Goal: Transaction & Acquisition: Purchase product/service

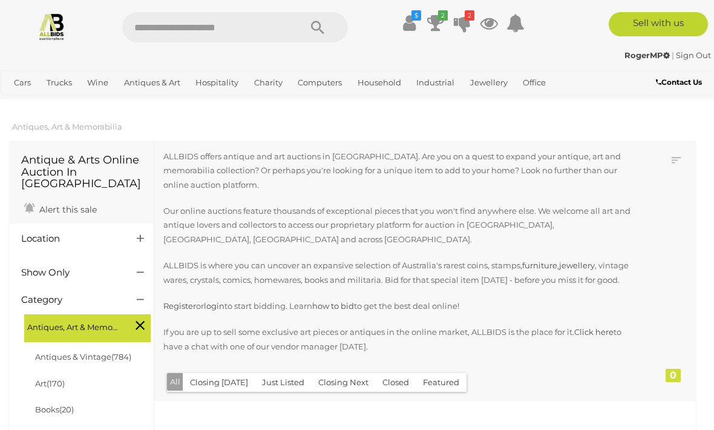
scroll to position [1198, 0]
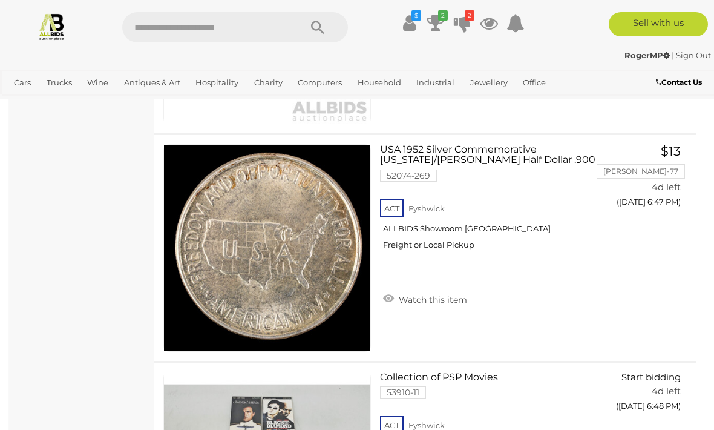
click at [460, 21] on icon at bounding box center [462, 23] width 17 height 22
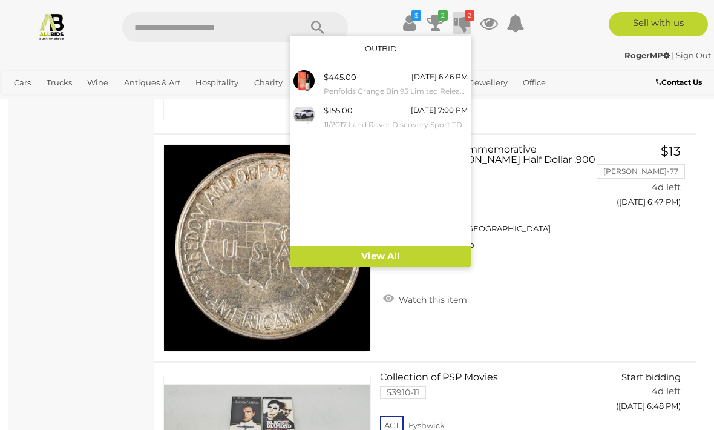
click at [438, 22] on icon at bounding box center [435, 23] width 17 height 22
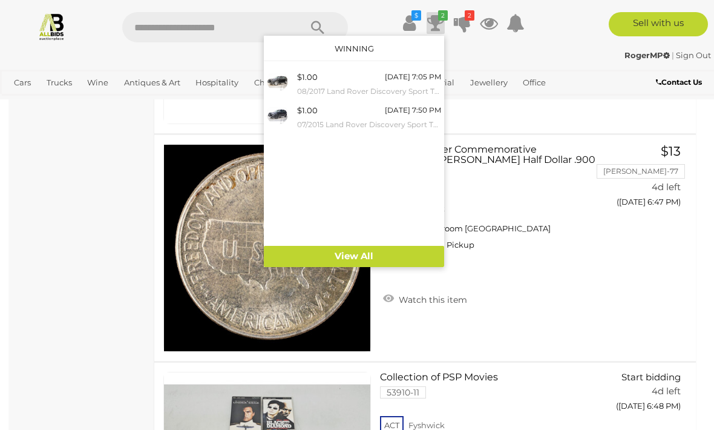
click at [412, 19] on icon "$" at bounding box center [417, 15] width 10 height 10
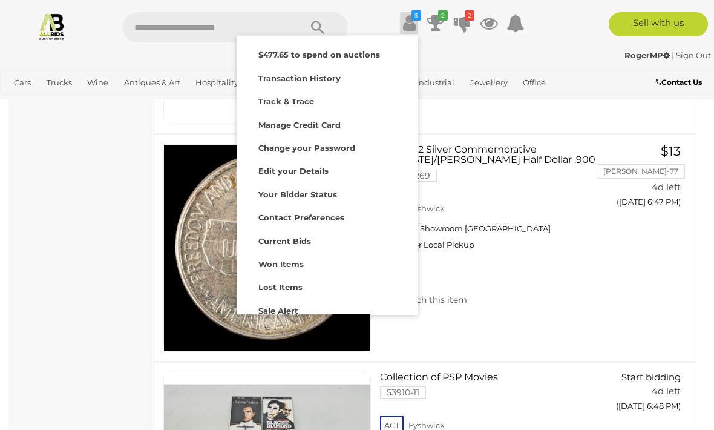
click at [292, 284] on strong "Lost Items" at bounding box center [280, 287] width 44 height 10
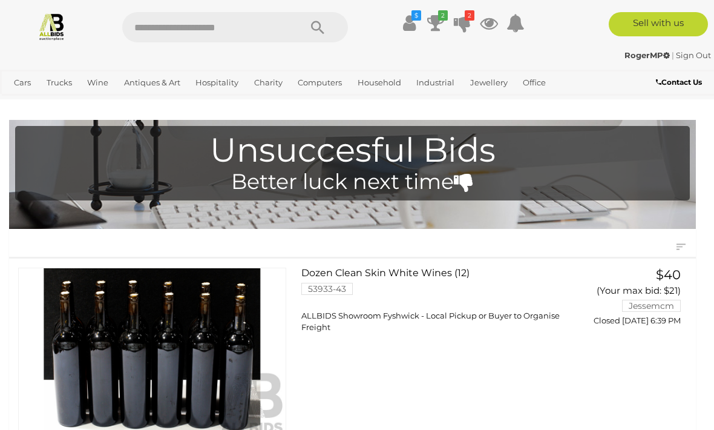
click at [0, 0] on span "Auctions" at bounding box center [0, 0] width 0 height 0
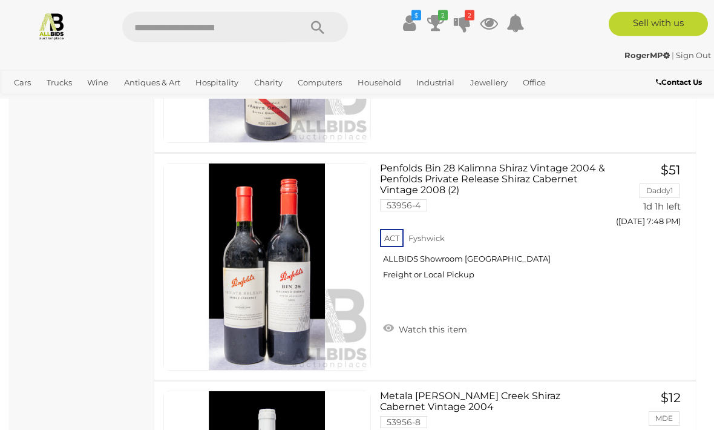
scroll to position [8854, 0]
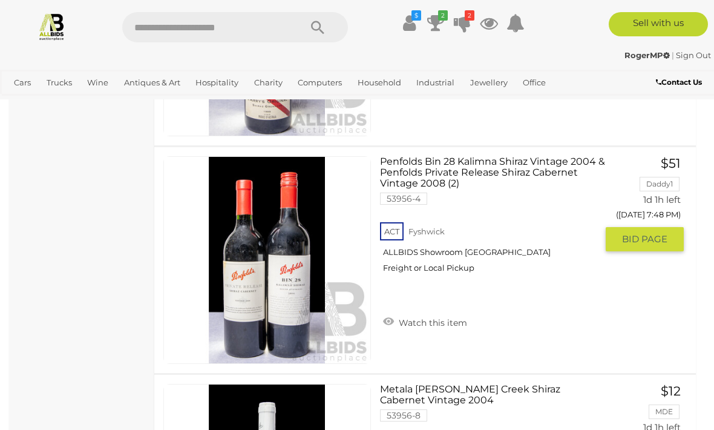
click at [471, 191] on link "Penfolds Bin 28 Kalimna Shiraz Vintage 2004 & Penfolds Private Release Shiraz C…" at bounding box center [493, 219] width 208 height 126
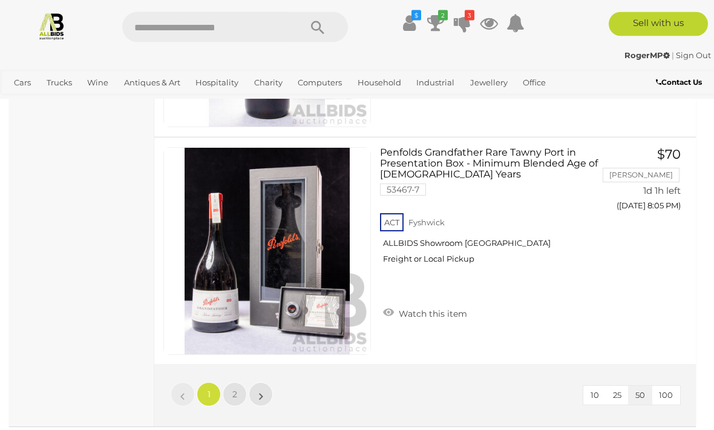
scroll to position [11365, 0]
click at [257, 384] on link "»" at bounding box center [261, 394] width 24 height 24
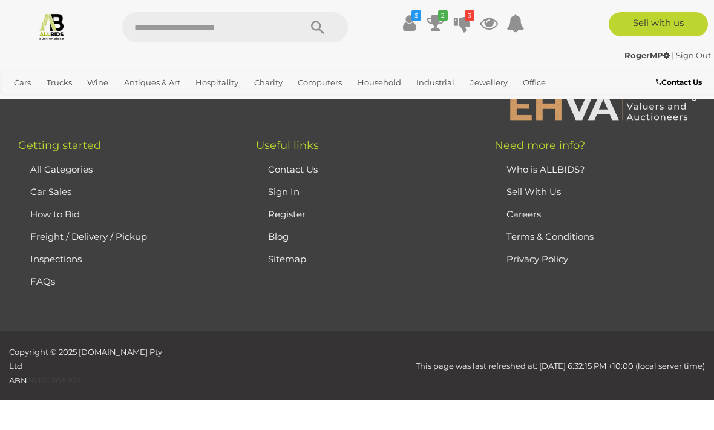
scroll to position [231, 0]
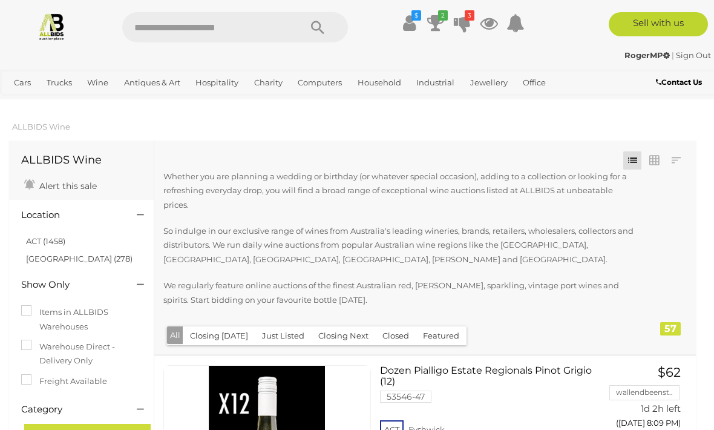
click at [0, 0] on link "Collectable Coins, Notes & Stamps" at bounding box center [0, 0] width 0 height 0
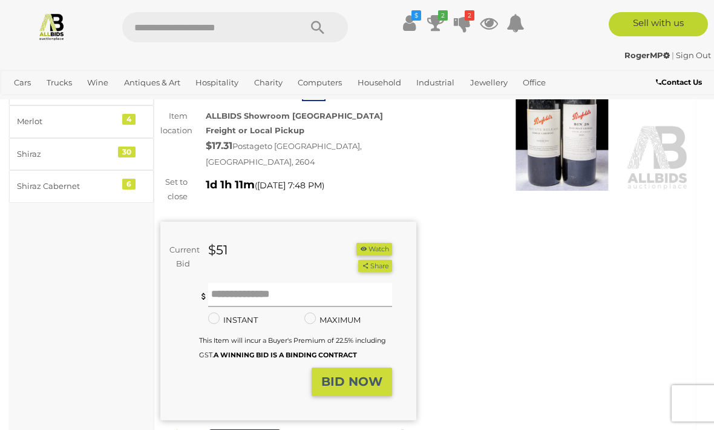
click at [287, 283] on input "text" at bounding box center [300, 295] width 184 height 24
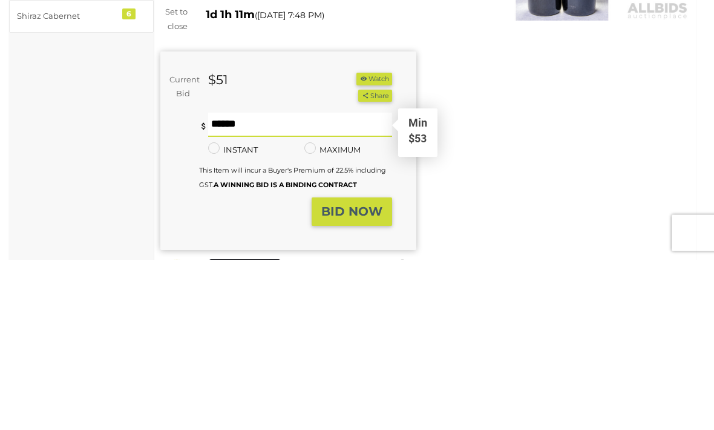
type input "**"
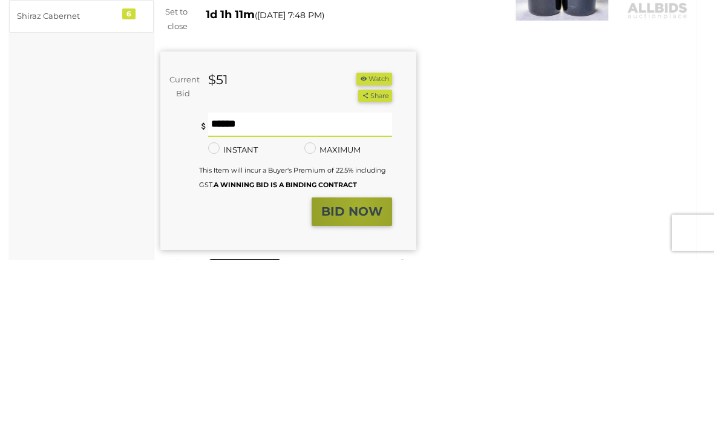
click at [361, 375] on strong "BID NOW" at bounding box center [351, 382] width 61 height 15
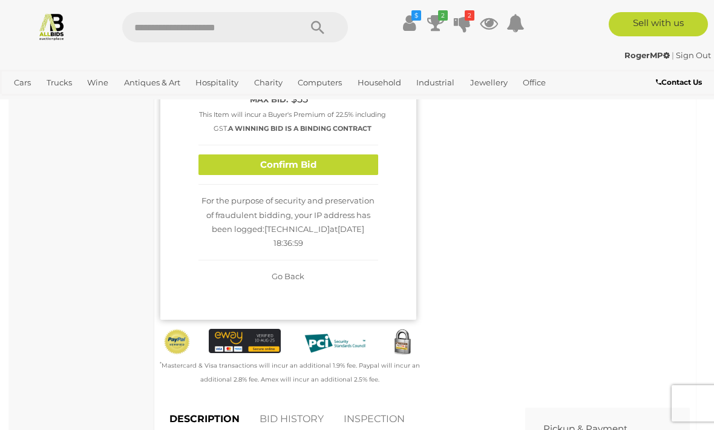
click at [347, 166] on button "Confirm Bid" at bounding box center [289, 164] width 180 height 21
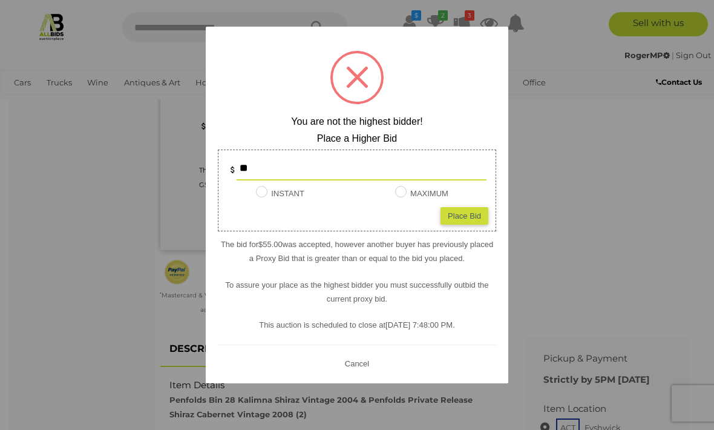
click at [583, 208] on div at bounding box center [357, 215] width 714 height 430
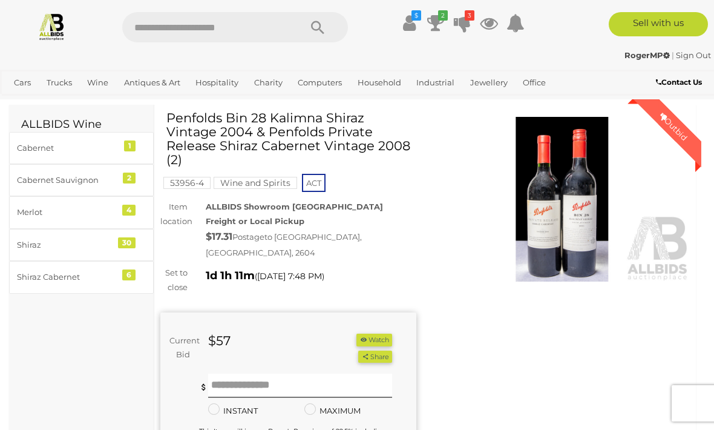
scroll to position [0, 0]
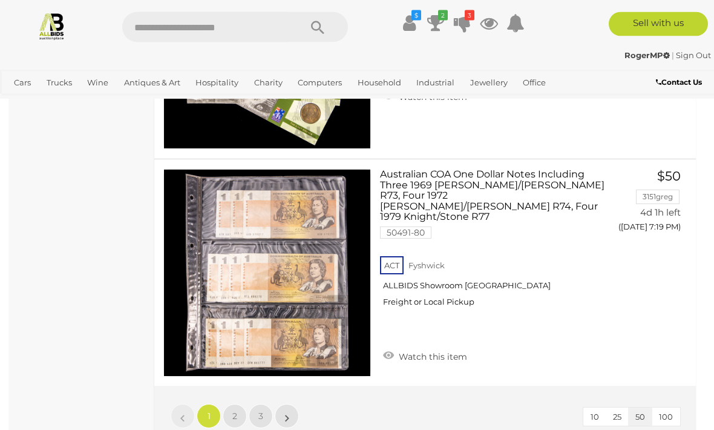
scroll to position [11346, 0]
click at [238, 404] on link "2" at bounding box center [235, 416] width 24 height 24
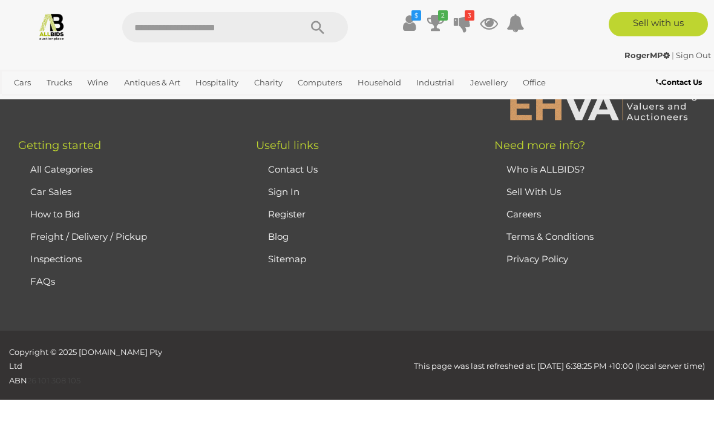
scroll to position [177, 0]
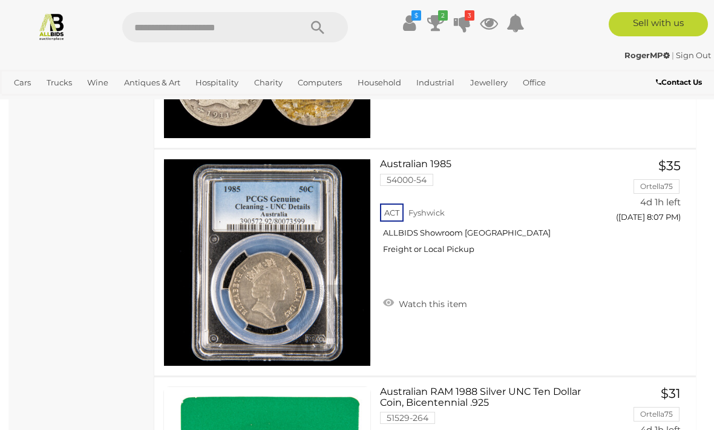
scroll to position [10873, 0]
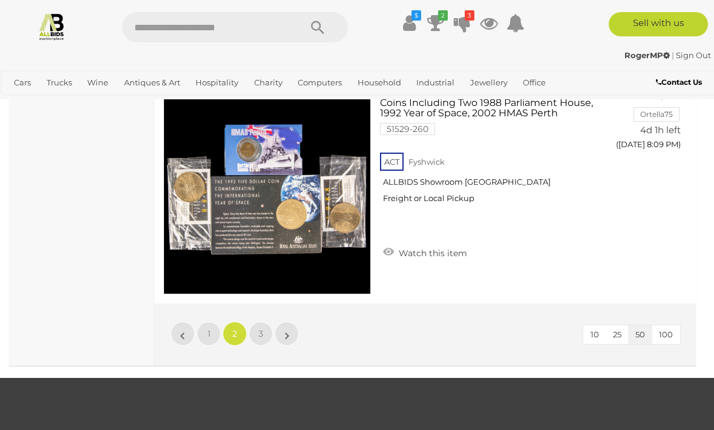
click at [283, 321] on link "»" at bounding box center [287, 333] width 24 height 24
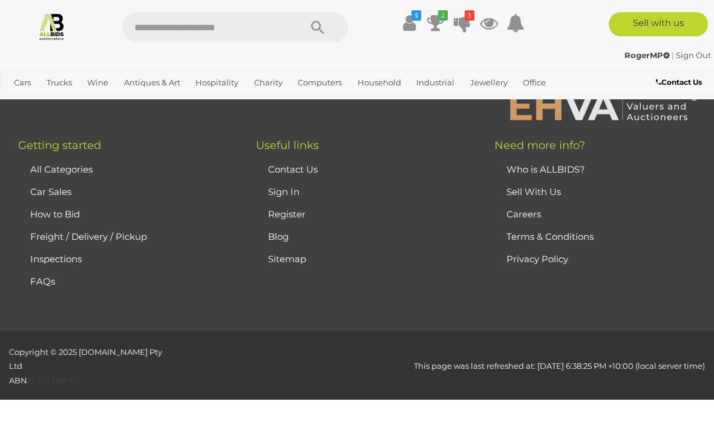
scroll to position [177, 0]
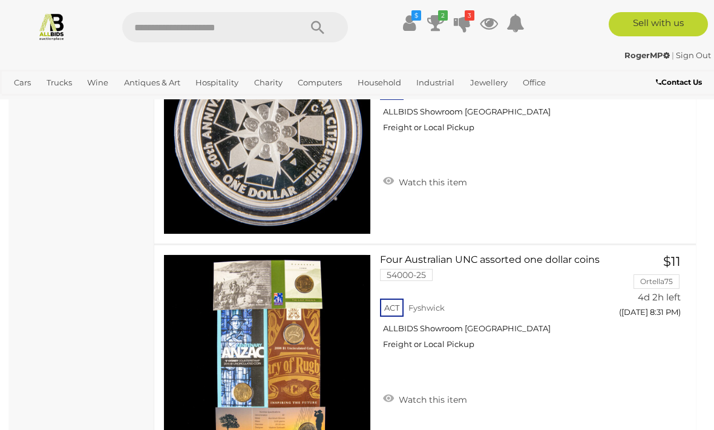
scroll to position [4833, 0]
click at [0, 0] on link "Estate Jewellery" at bounding box center [0, 0] width 0 height 0
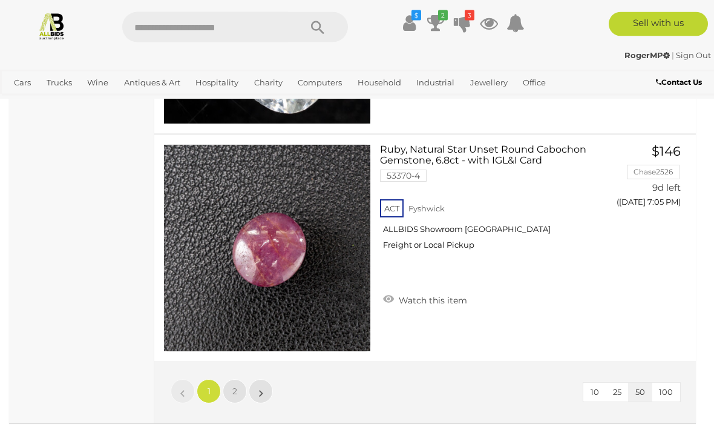
scroll to position [11216, 0]
click at [236, 386] on span "2" at bounding box center [234, 391] width 5 height 11
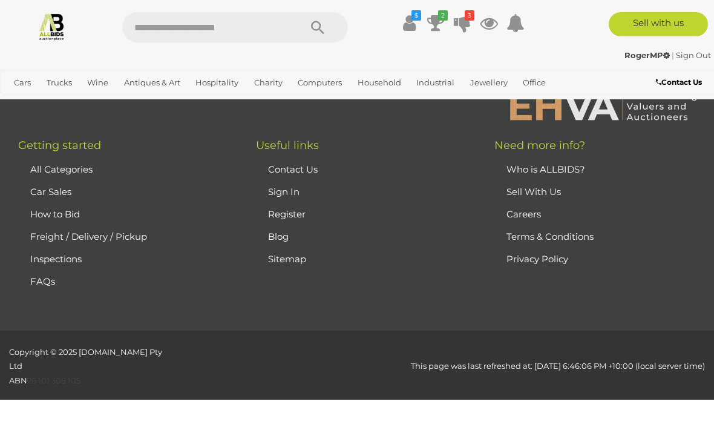
scroll to position [80, 0]
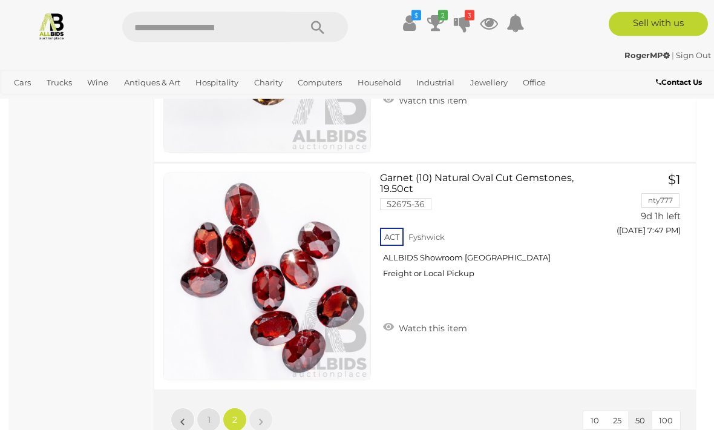
scroll to position [9375, 0]
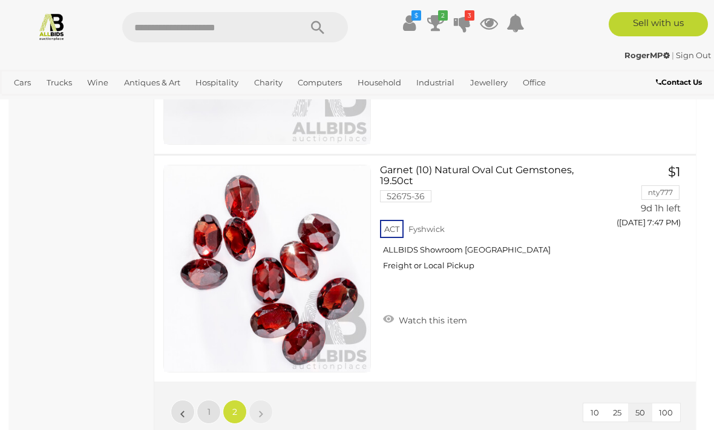
click at [206, 411] on link "1" at bounding box center [209, 411] width 24 height 24
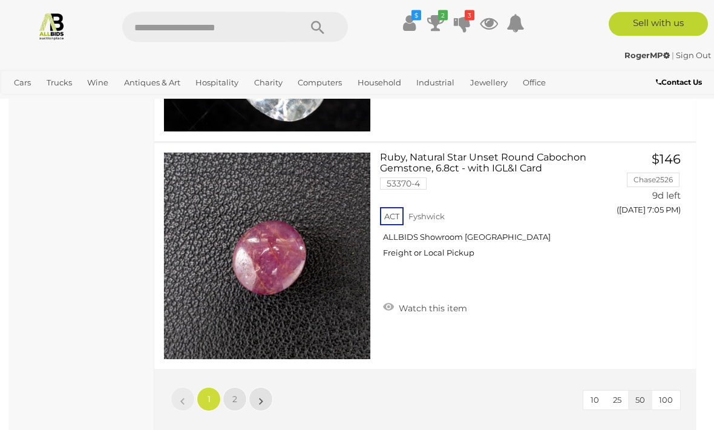
scroll to position [11208, 0]
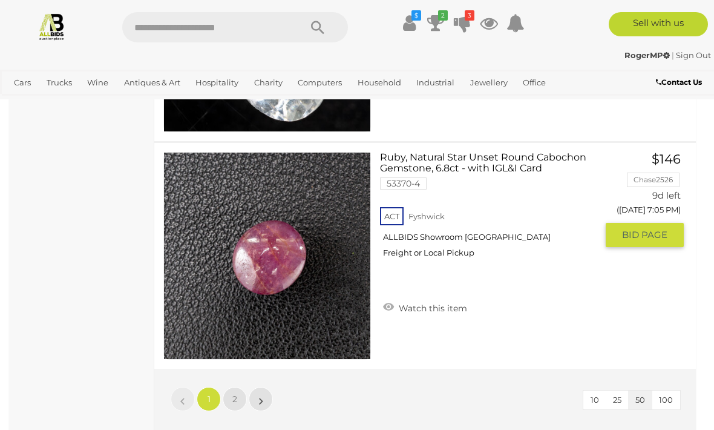
click at [654, 234] on span "BID PAGE" at bounding box center [644, 235] width 45 height 12
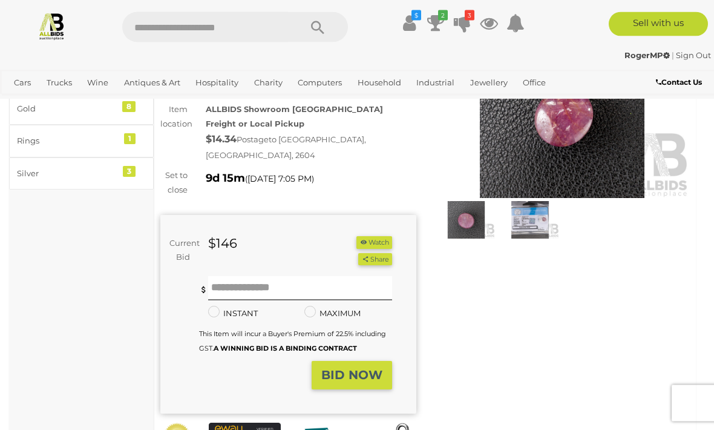
click at [533, 223] on img at bounding box center [530, 221] width 58 height 38
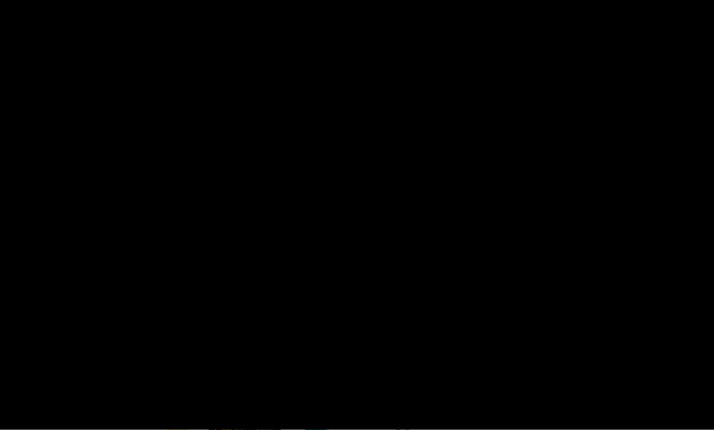
scroll to position [119, 0]
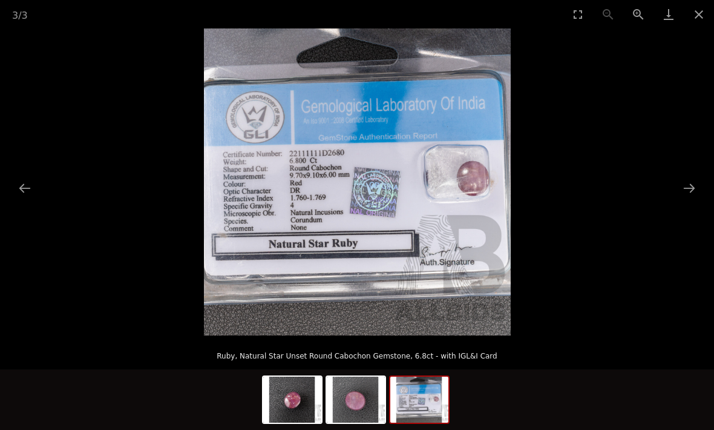
click at [685, 200] on button "Next slide" at bounding box center [689, 188] width 25 height 24
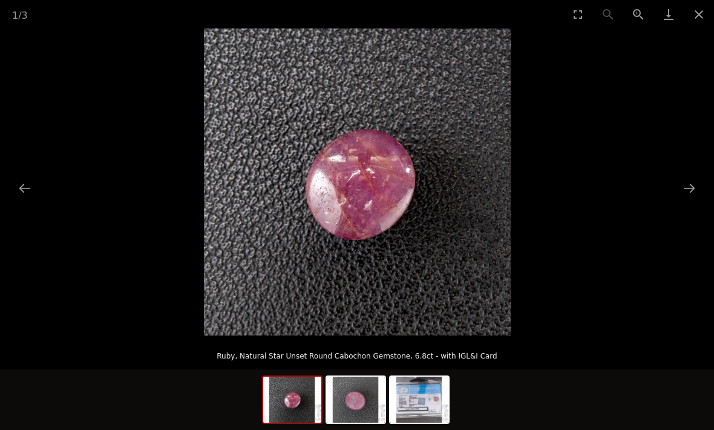
click at [677, 200] on button "Next slide" at bounding box center [689, 188] width 25 height 24
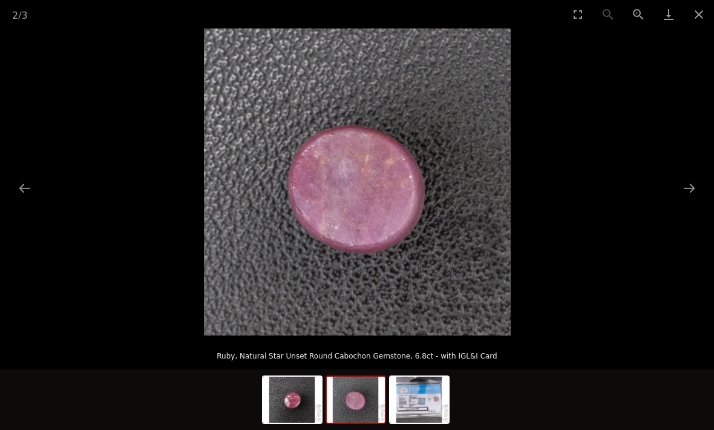
click at [697, 14] on button "Close gallery" at bounding box center [699, 14] width 30 height 28
